Goal: Task Accomplishment & Management: Manage account settings

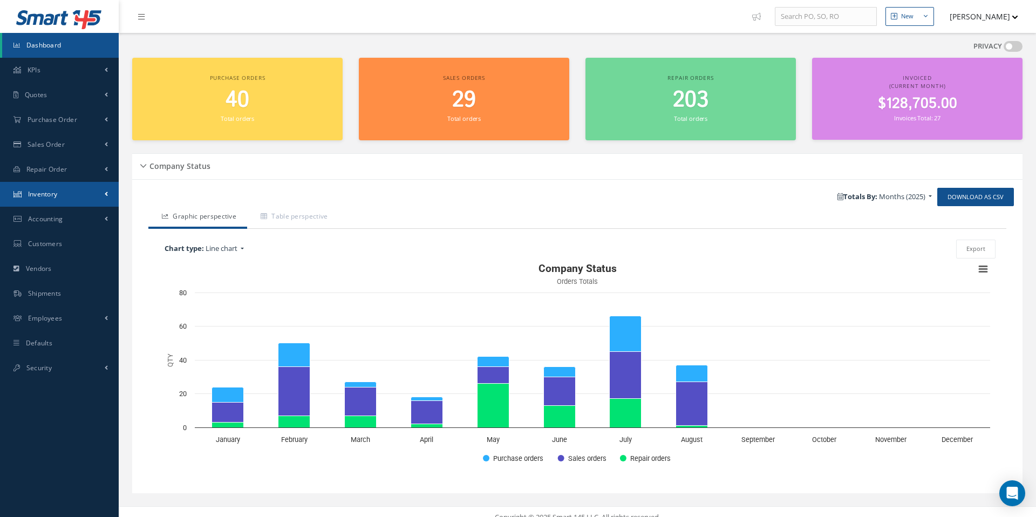
click at [49, 197] on span "Inventory" at bounding box center [43, 193] width 30 height 9
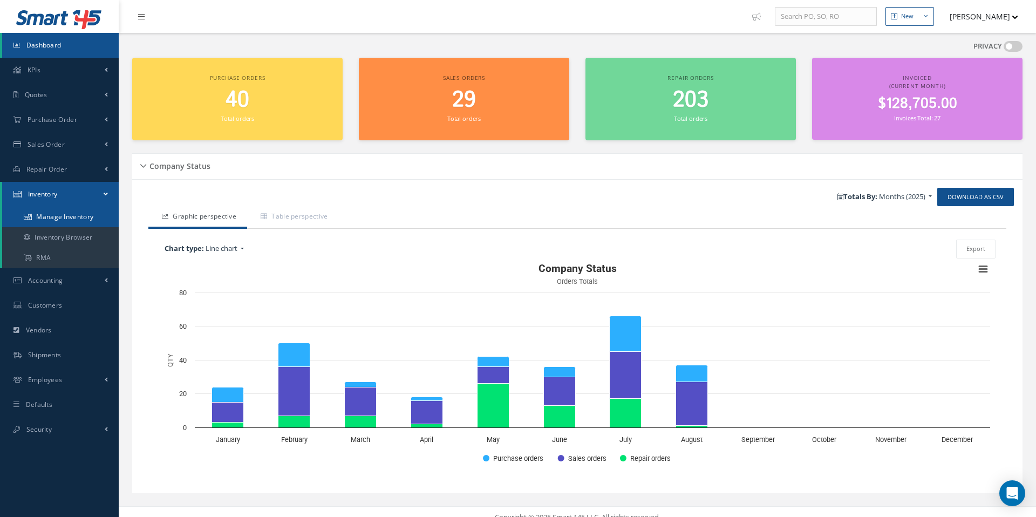
click at [55, 219] on link "Manage Inventory" at bounding box center [60, 217] width 117 height 21
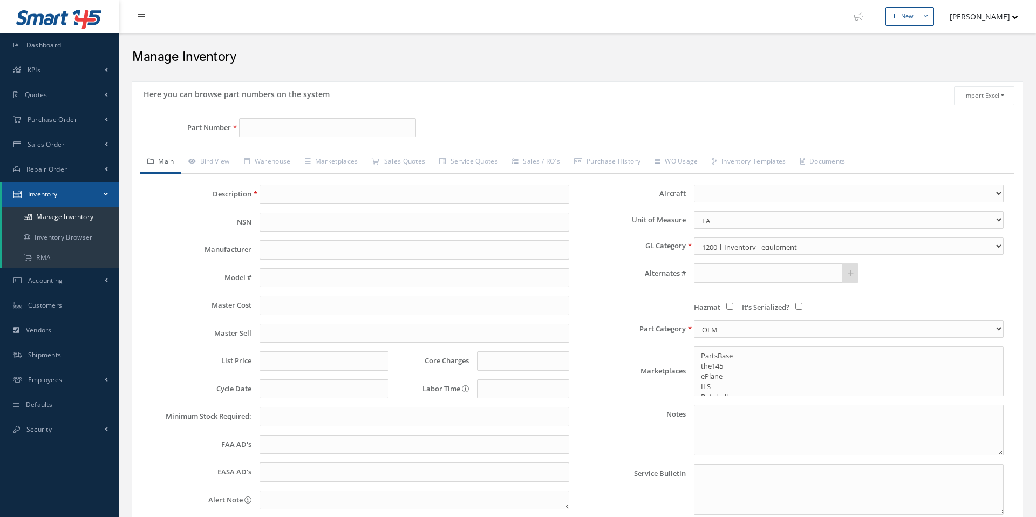
select select
click at [288, 128] on input "Part Number" at bounding box center [327, 127] width 177 height 19
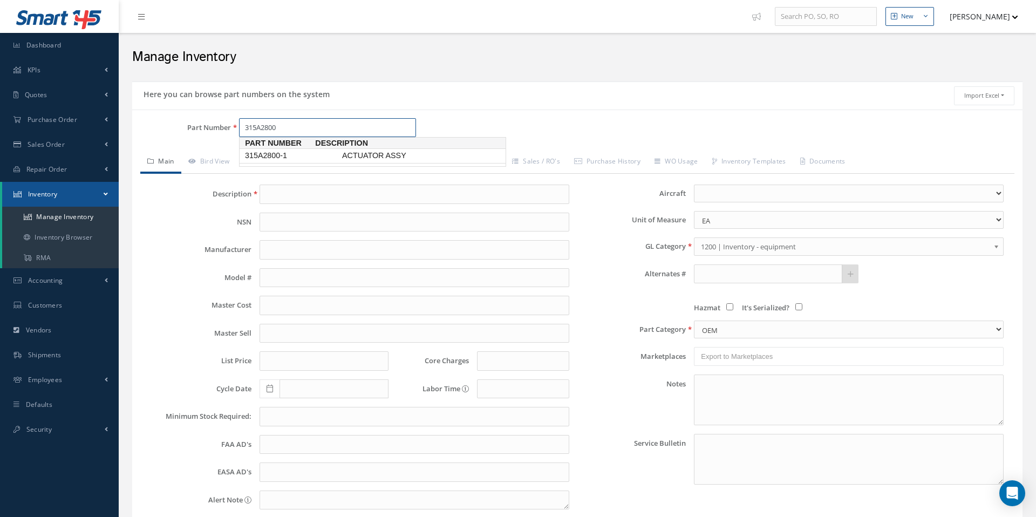
click at [297, 160] on span "315A2800-1" at bounding box center [291, 155] width 97 height 11
type input "315A2800-1"
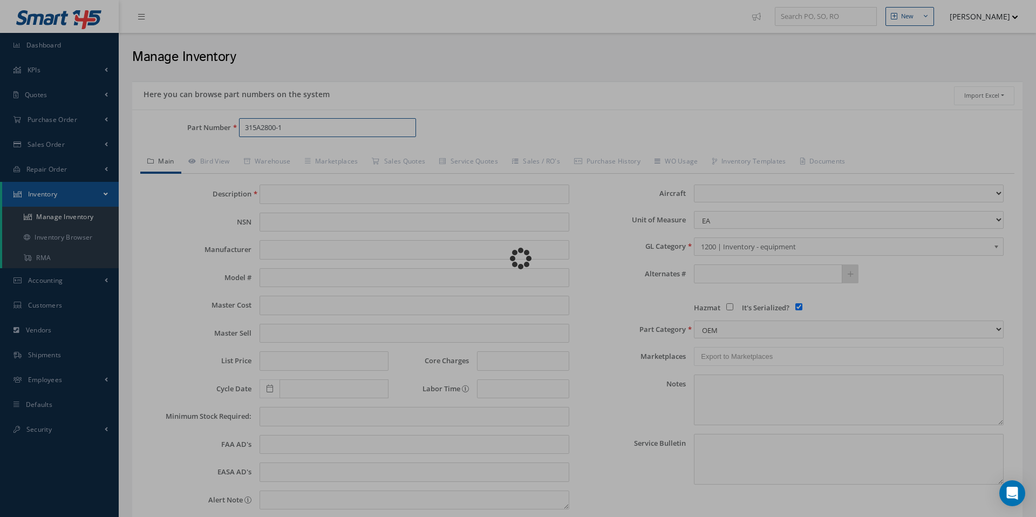
type input "ACTUATOR ASSY"
type input "0.00"
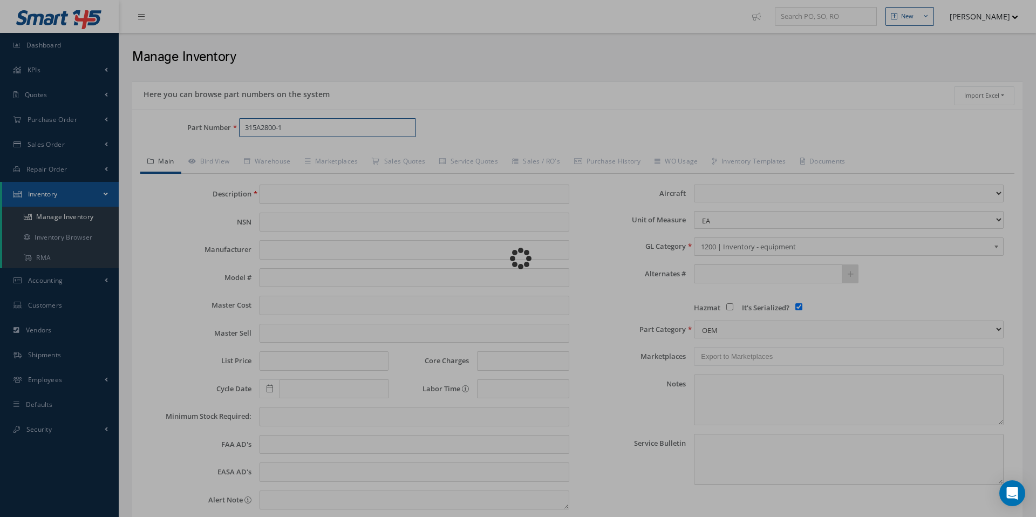
select select
checkbox input "true"
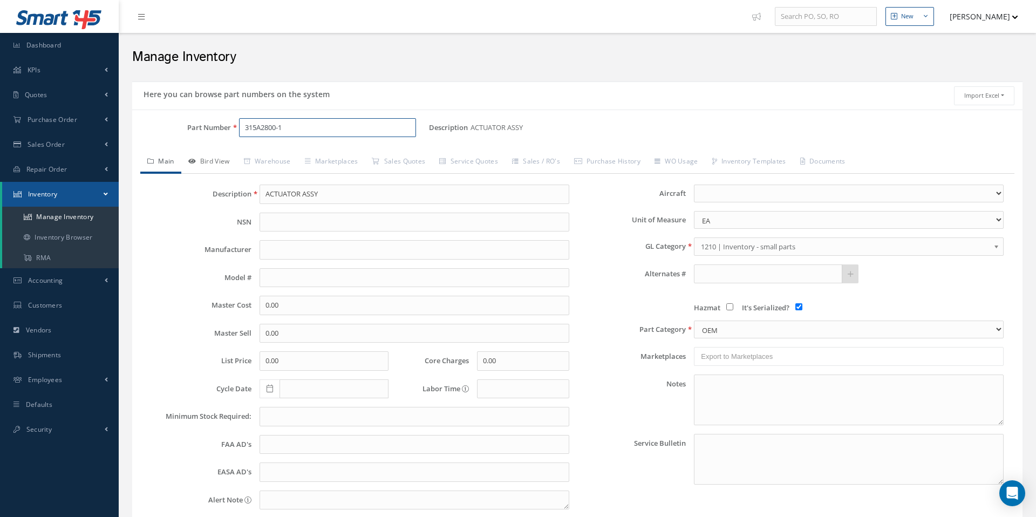
type input "315A2800-1"
click at [215, 160] on link "Bird View" at bounding box center [209, 162] width 56 height 23
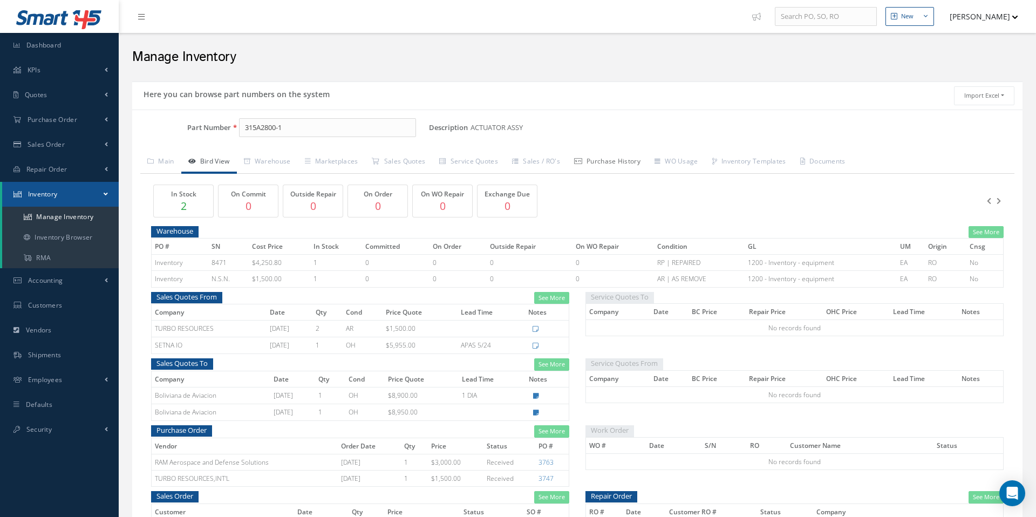
click at [632, 162] on link "Purchase History" at bounding box center [607, 162] width 80 height 23
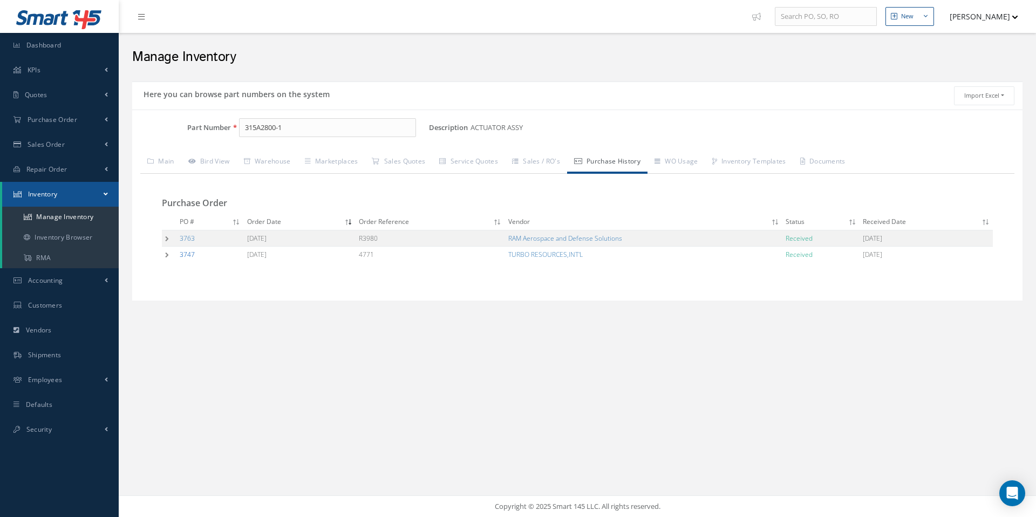
click at [186, 254] on link "3747" at bounding box center [187, 254] width 15 height 9
click at [186, 241] on link "3763" at bounding box center [187, 238] width 15 height 9
click at [473, 161] on link "Service Quotes" at bounding box center [468, 162] width 73 height 23
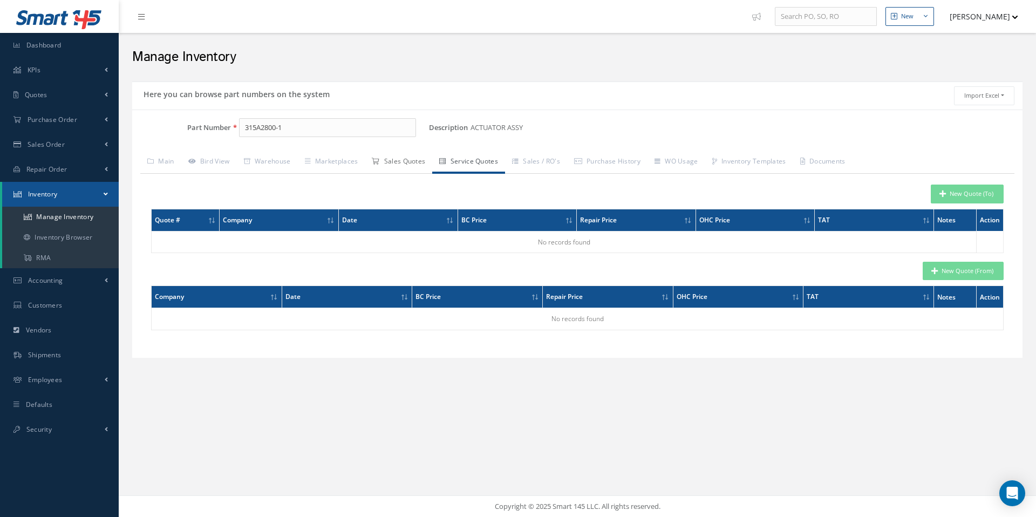
click at [418, 162] on link "Sales Quotes" at bounding box center [398, 162] width 67 height 23
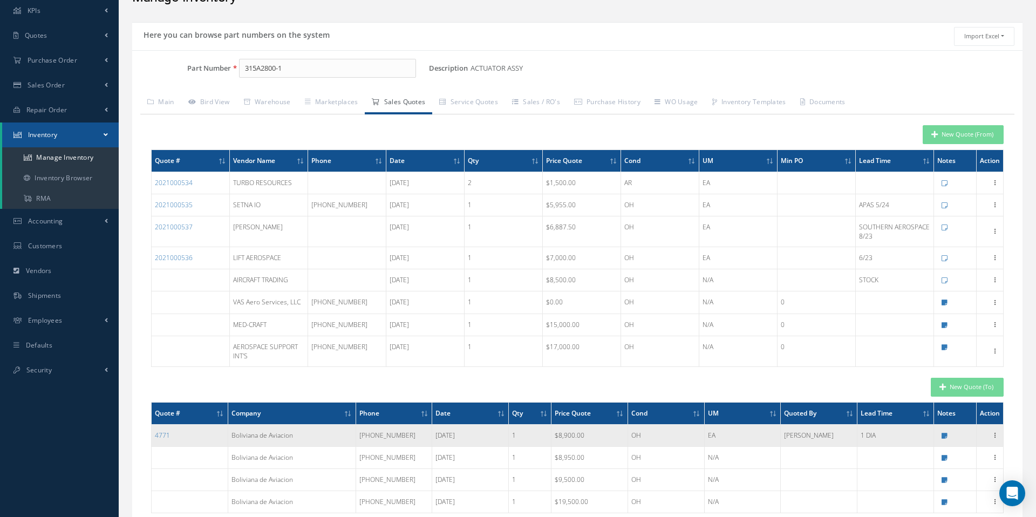
scroll to position [53, 0]
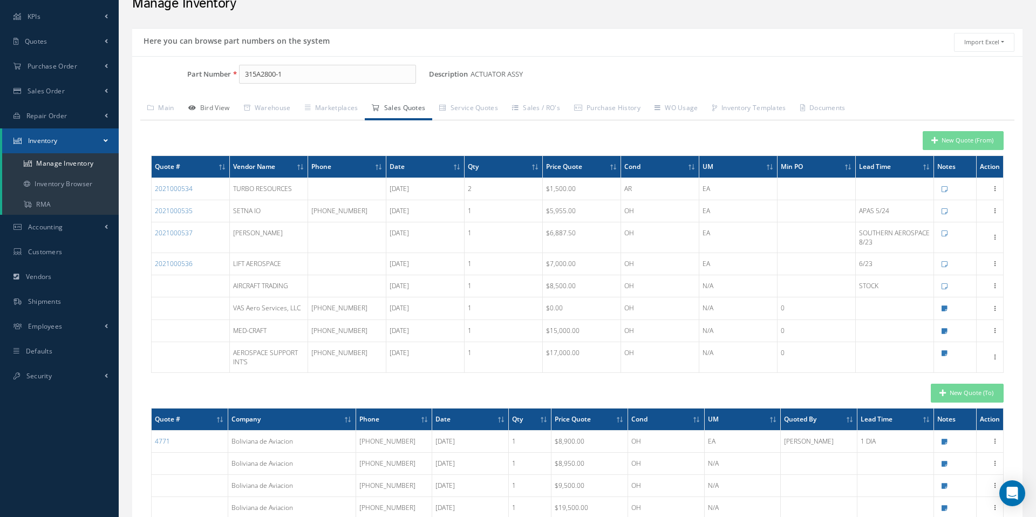
click at [218, 106] on link "Bird View" at bounding box center [209, 109] width 56 height 23
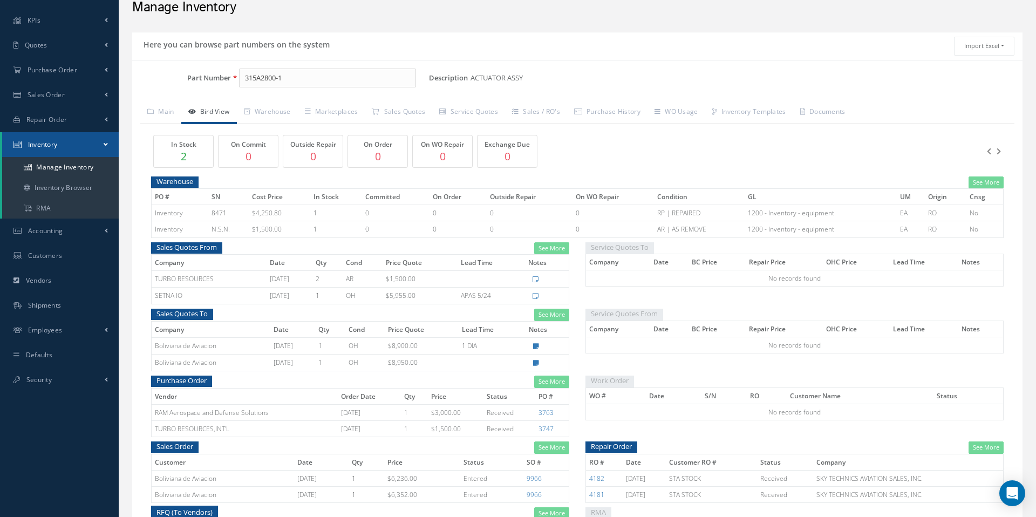
scroll to position [49, 0]
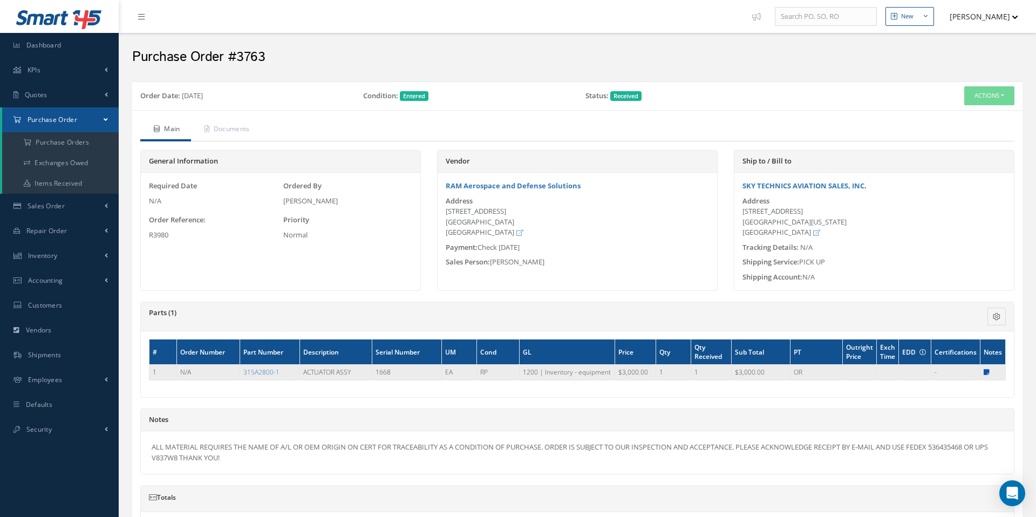
click at [986, 371] on icon at bounding box center [987, 372] width 6 height 6
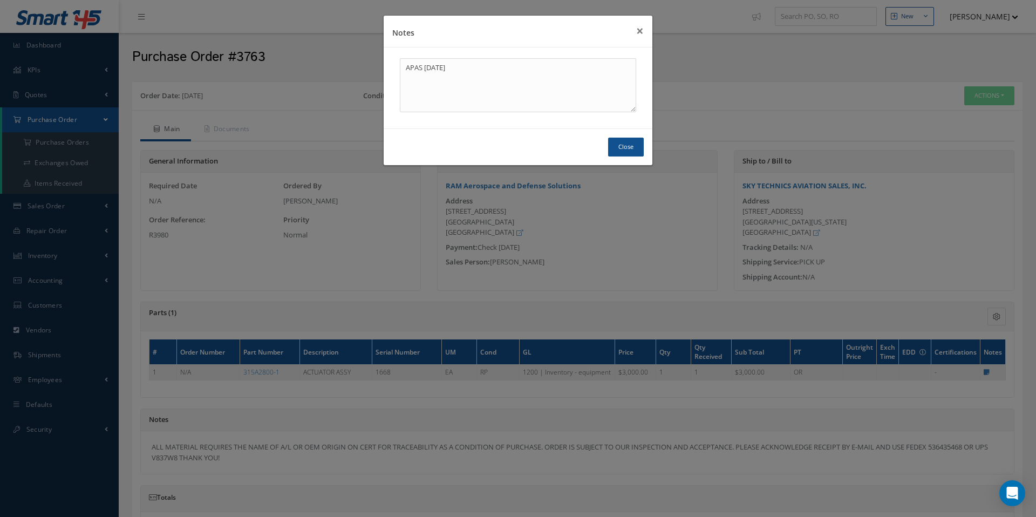
click at [318, 391] on div "Notes × APAS 2/28/2024 Close" at bounding box center [518, 258] width 1036 height 517
